Goal: Find specific page/section: Find specific page/section

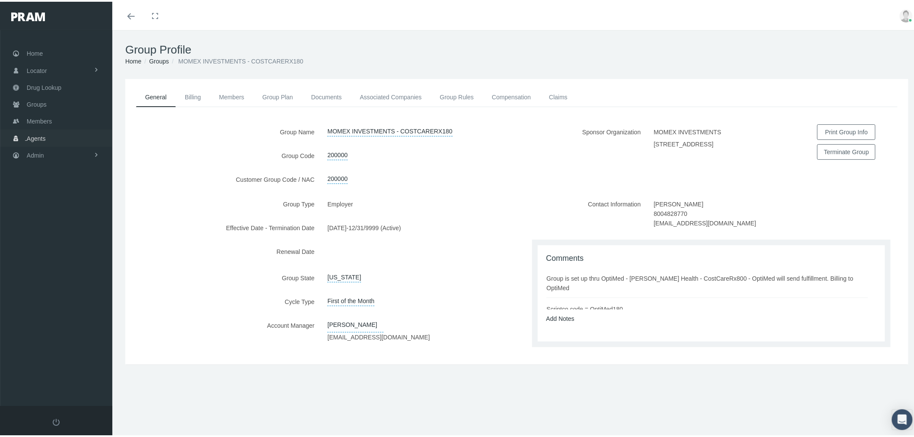
click at [42, 137] on span "Agents" at bounding box center [36, 137] width 19 height 16
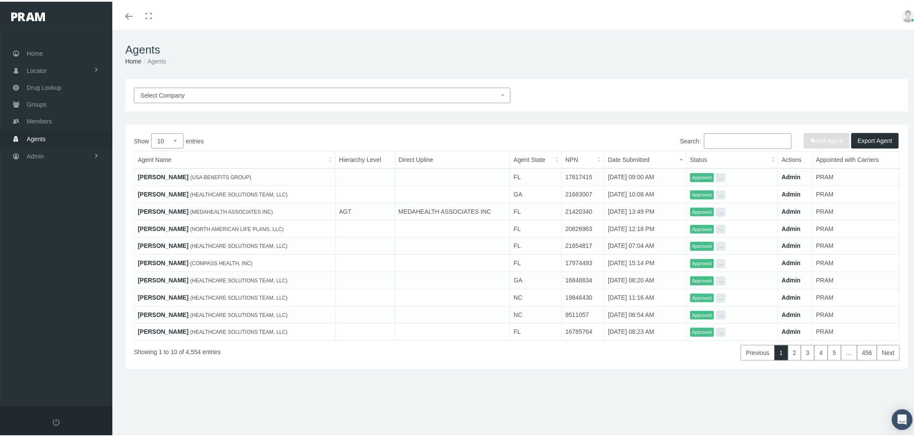
click at [165, 174] on link "JACQUELYNE M" at bounding box center [163, 175] width 51 height 7
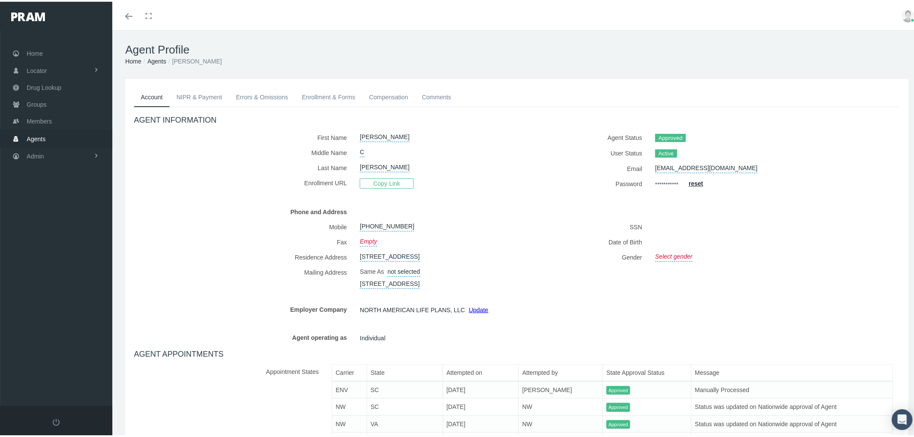
click at [324, 95] on link "Enrollment & Forms" at bounding box center [328, 95] width 67 height 19
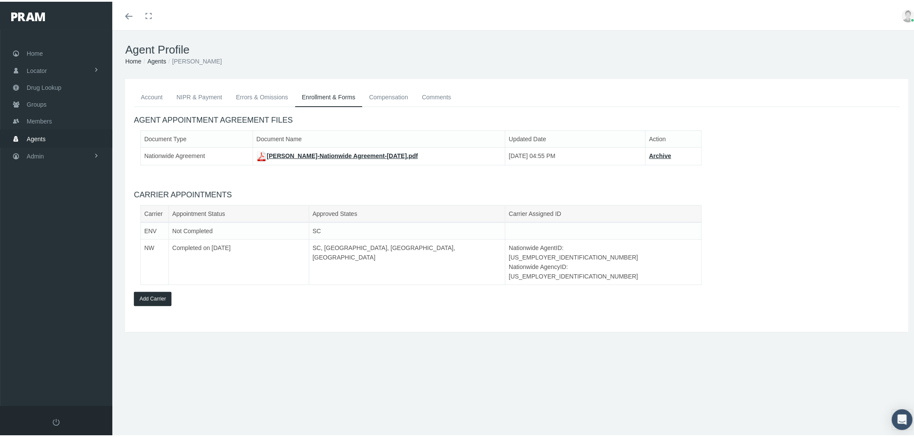
click at [315, 153] on link "Darnette Porter-Nationwide Agreement-Aug 18, 2020.pdf" at bounding box center [336, 154] width 161 height 7
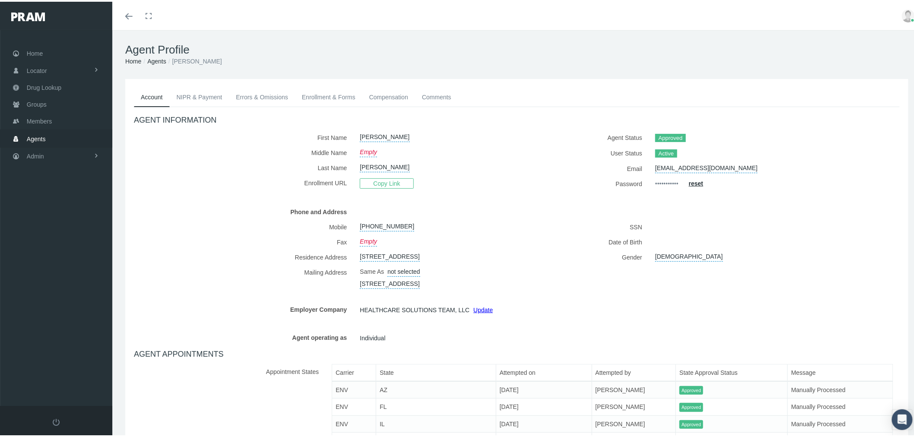
click at [342, 98] on link "Enrollment & Forms" at bounding box center [328, 95] width 67 height 19
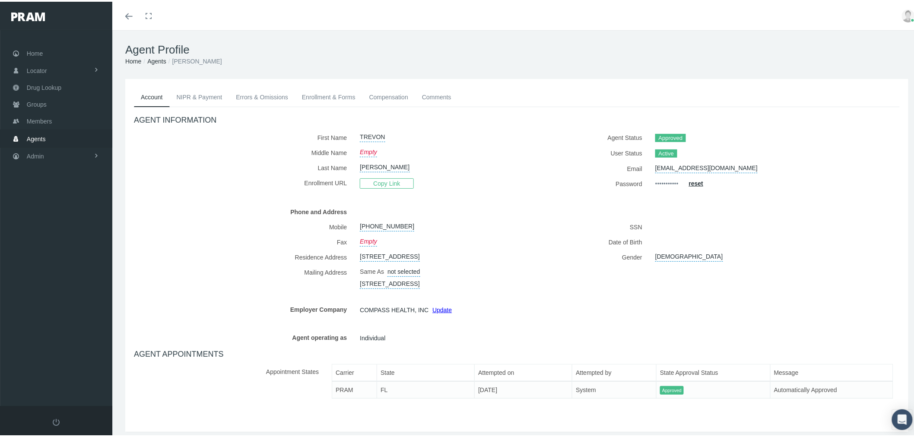
click at [344, 98] on link "Enrollment & Forms" at bounding box center [328, 95] width 67 height 19
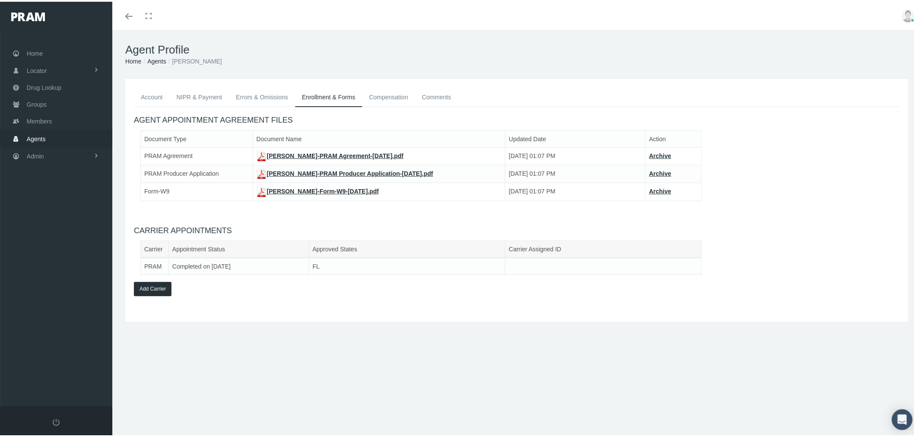
click at [339, 188] on link "[PERSON_NAME]-Form-W9-[DATE].pdf" at bounding box center [317, 189] width 123 height 7
